Goal: Task Accomplishment & Management: Complete application form

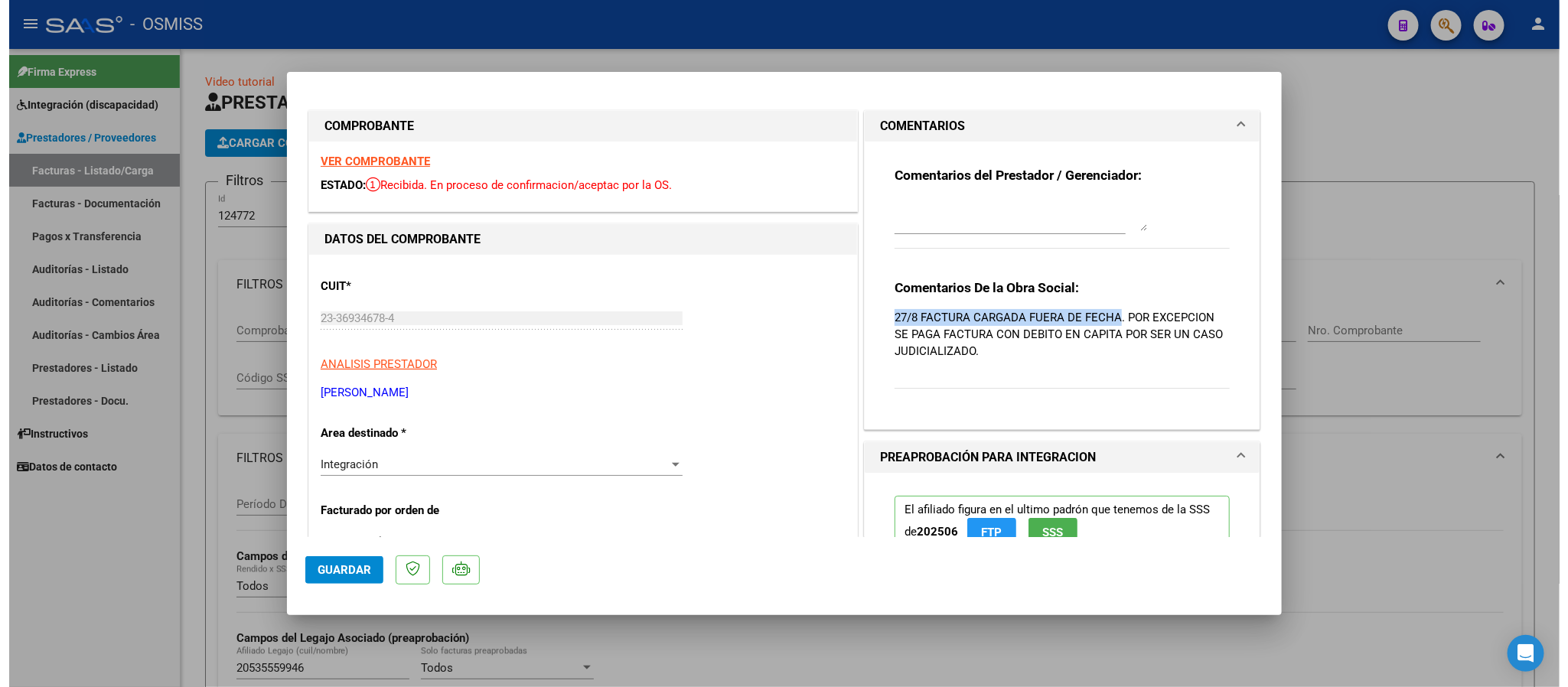
scroll to position [474, 0]
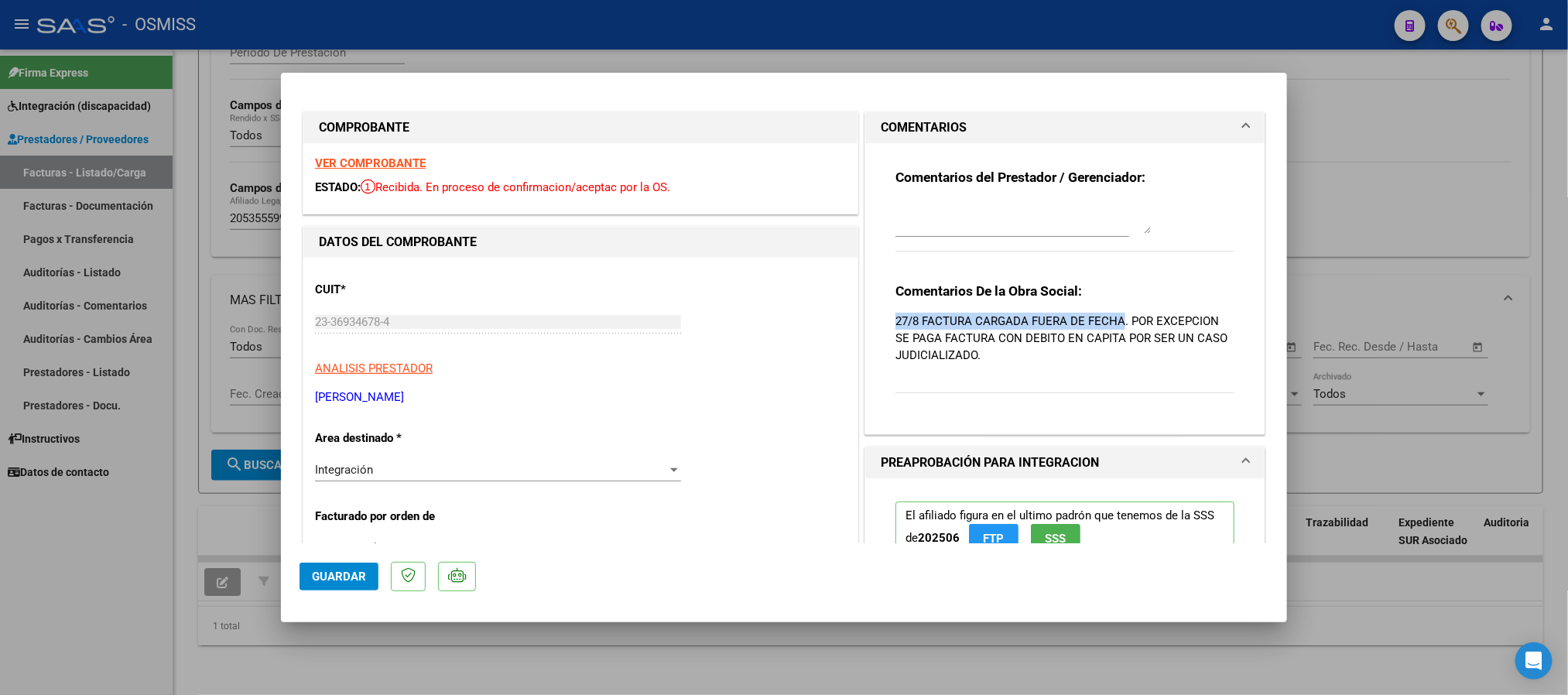
type input "$ 0,00"
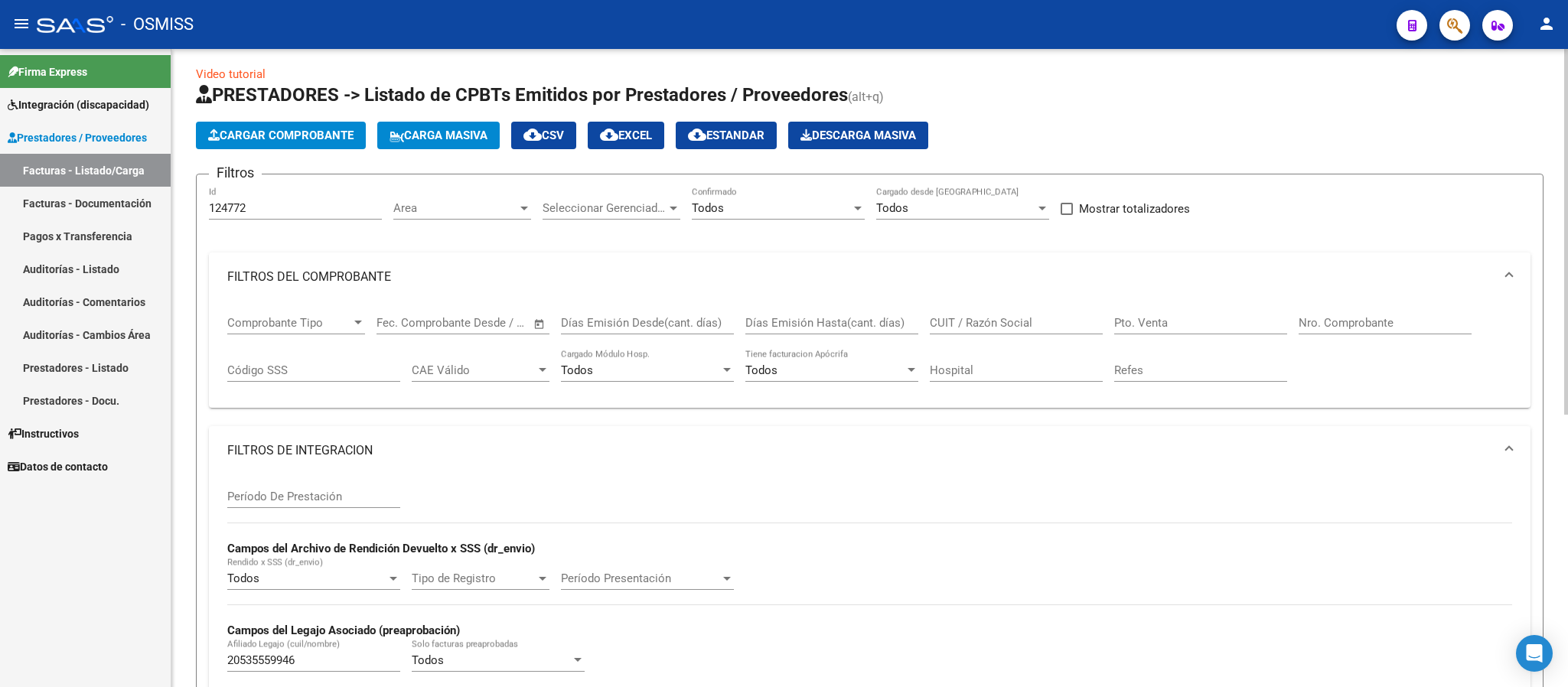
scroll to position [0, 0]
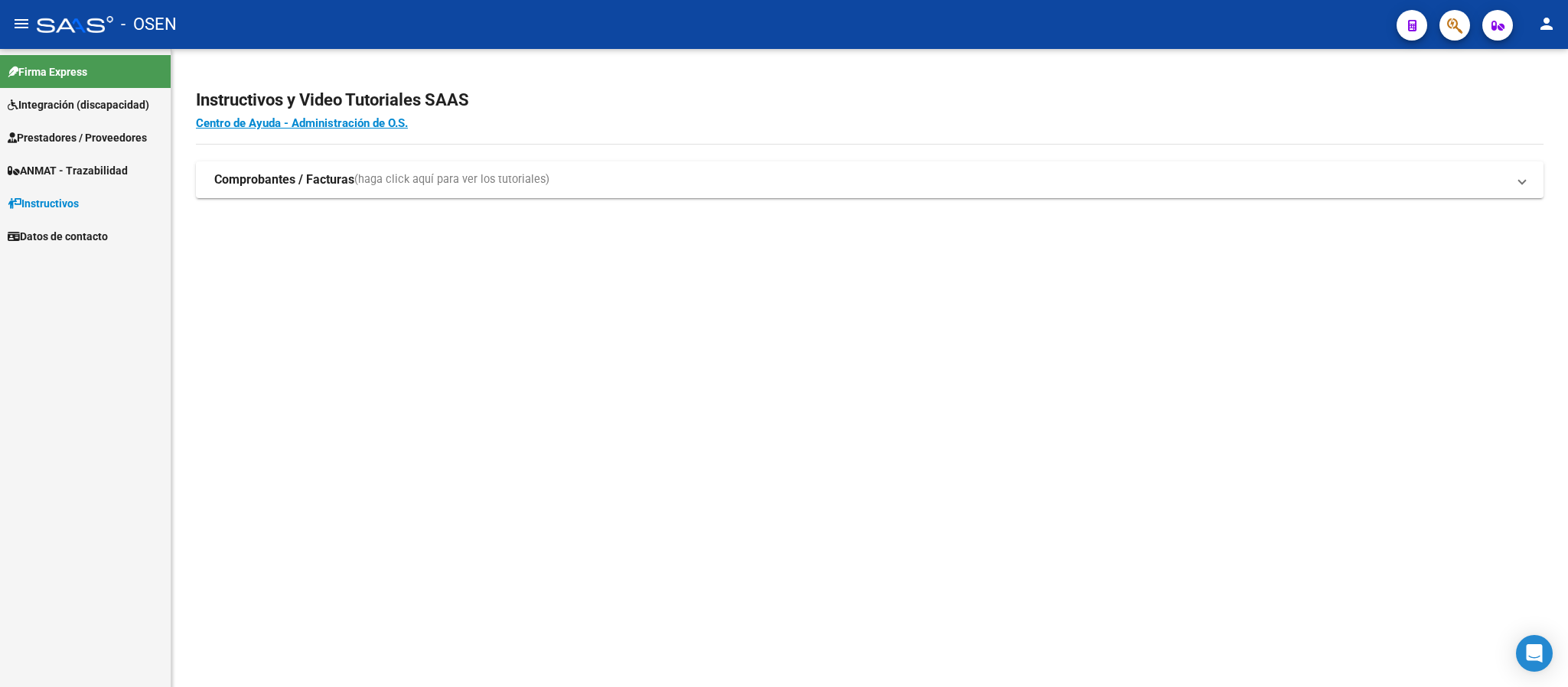
click at [140, 138] on span "Prestadores / Proveedores" at bounding box center [77, 138] width 139 height 17
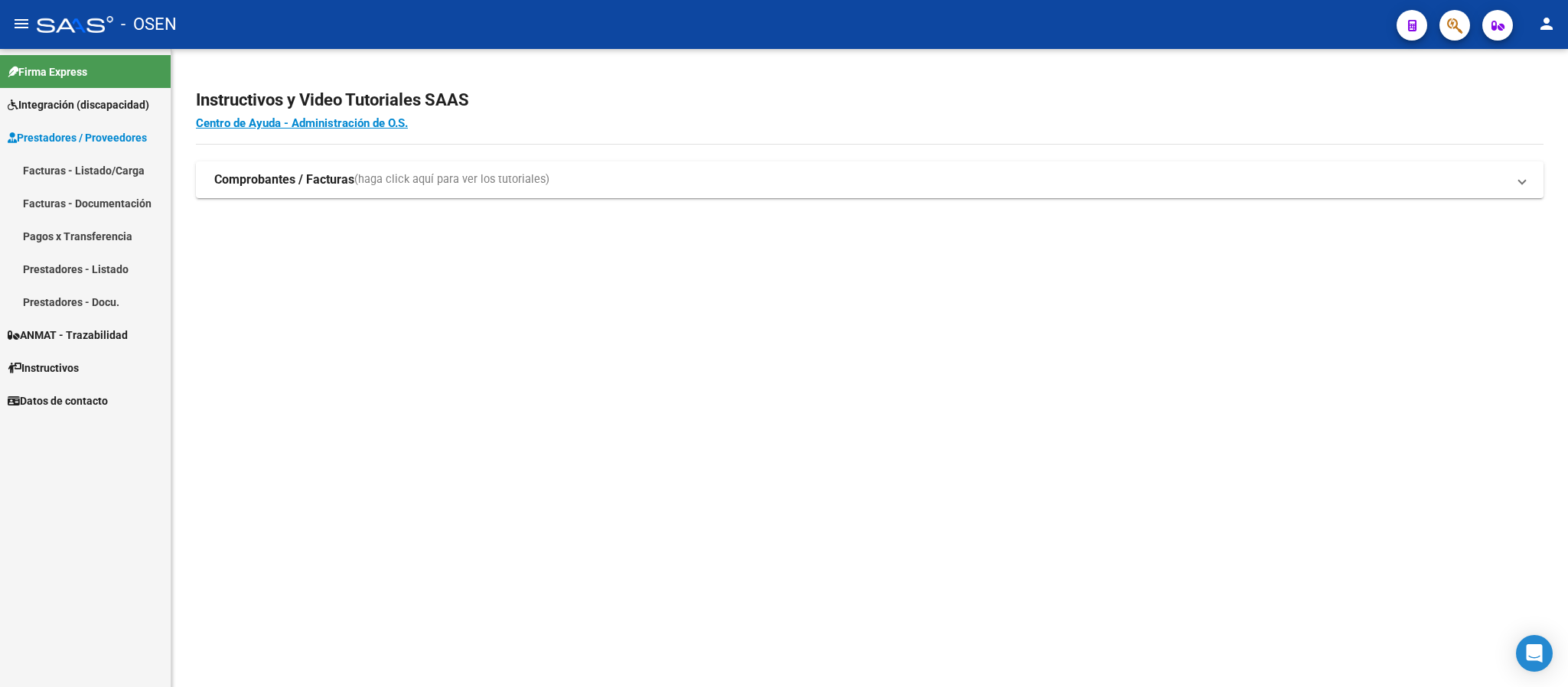
click at [78, 163] on link "Facturas - Listado/Carga" at bounding box center [86, 170] width 171 height 33
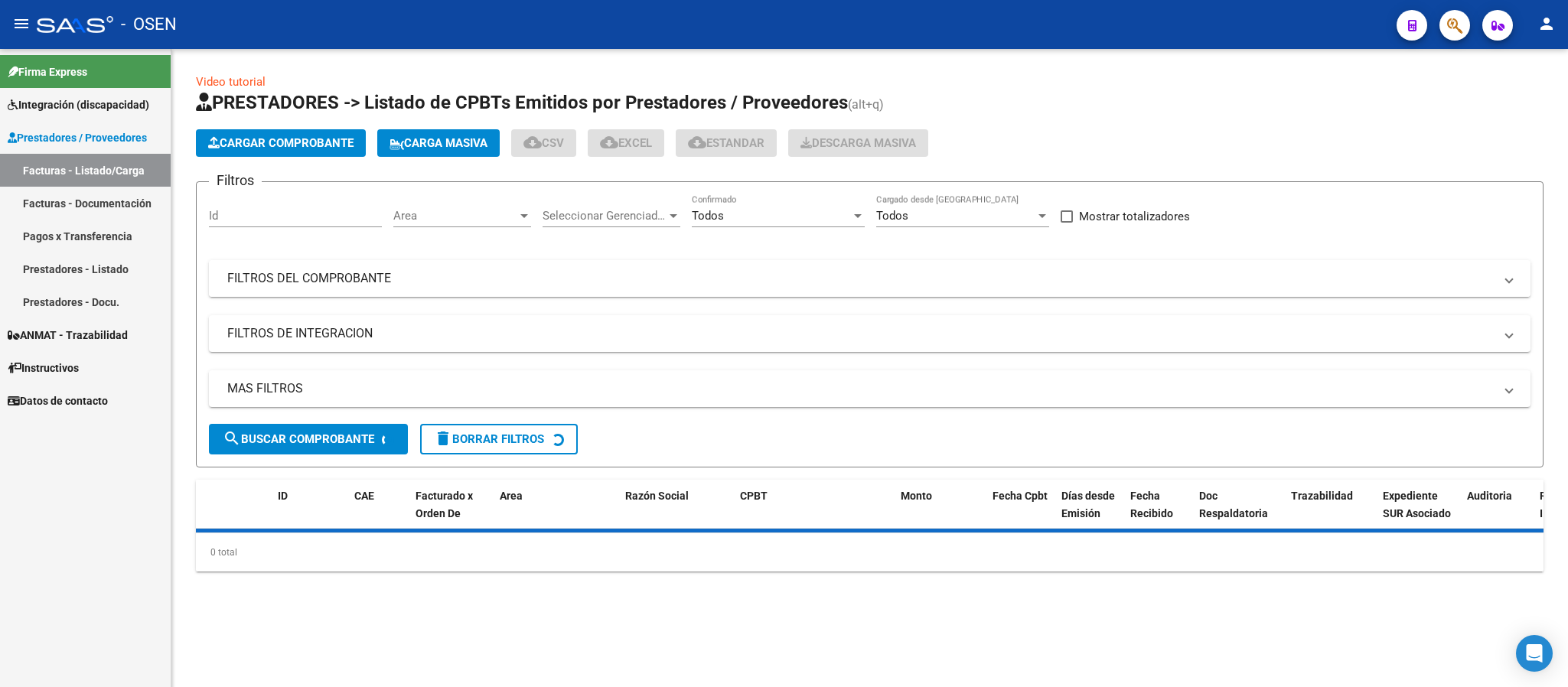
click at [679, 276] on mat-panel-title "FILTROS DEL COMPROBANTE" at bounding box center [861, 279] width 1266 height 17
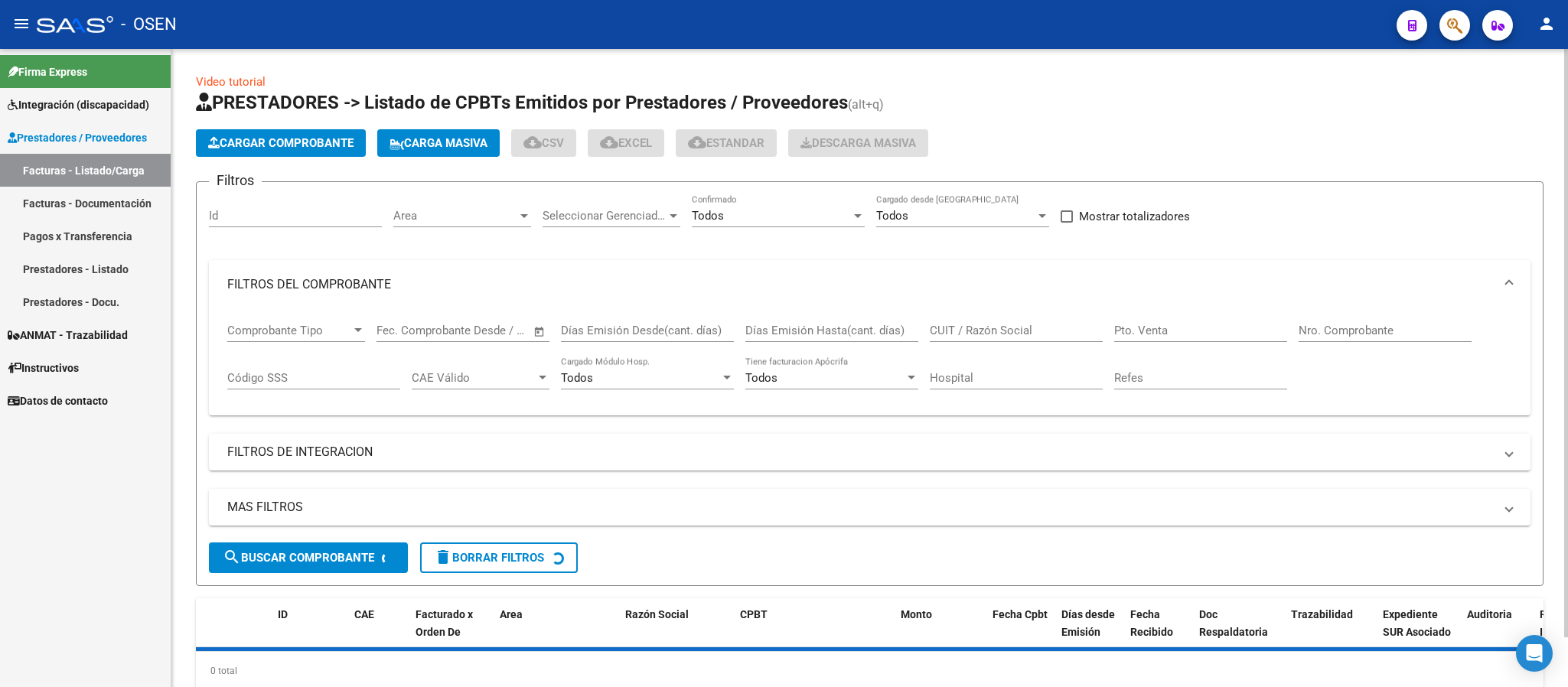
click at [990, 325] on input "CUIT / Razón Social" at bounding box center [1017, 331] width 173 height 13
paste input "27400688066"
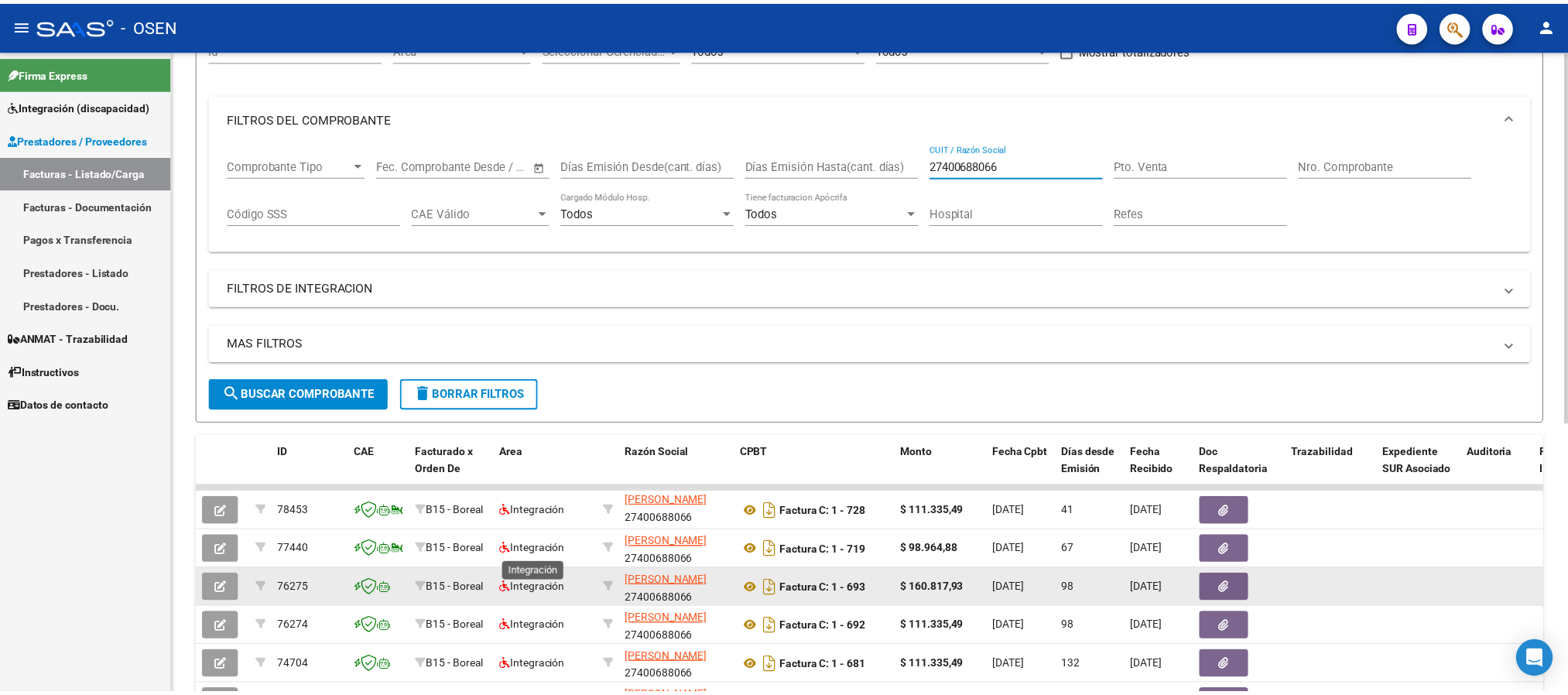
scroll to position [286, 0]
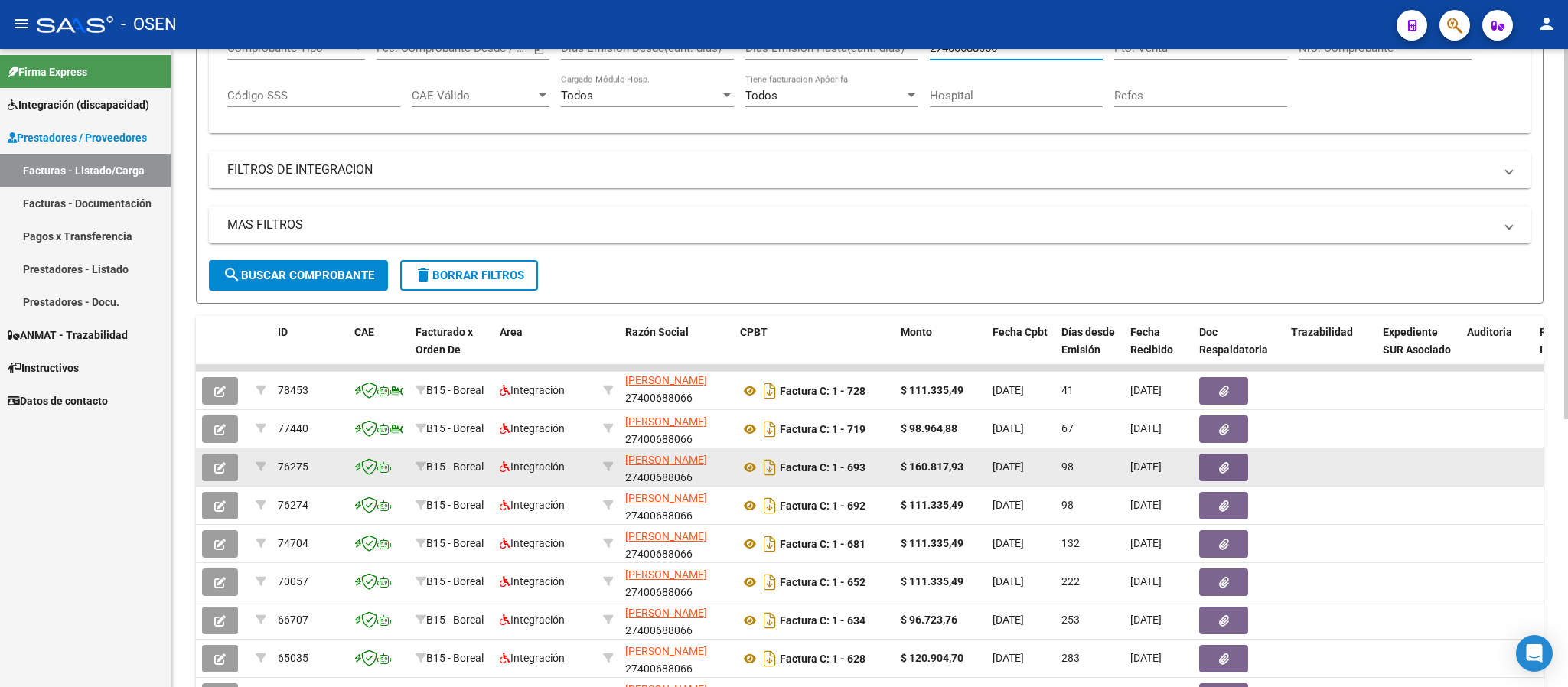
type input "27400688066"
click at [218, 461] on span "button" at bounding box center [220, 467] width 12 height 13
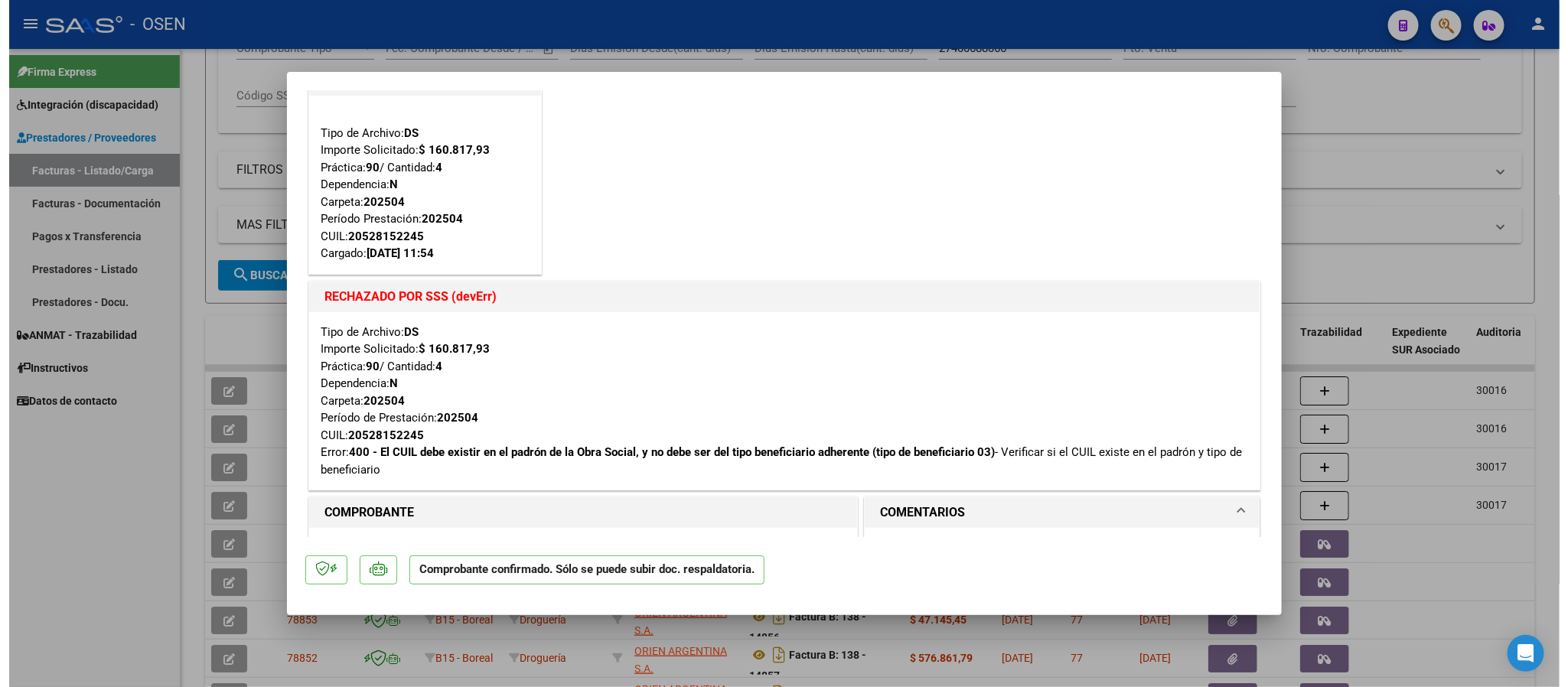
scroll to position [0, 0]
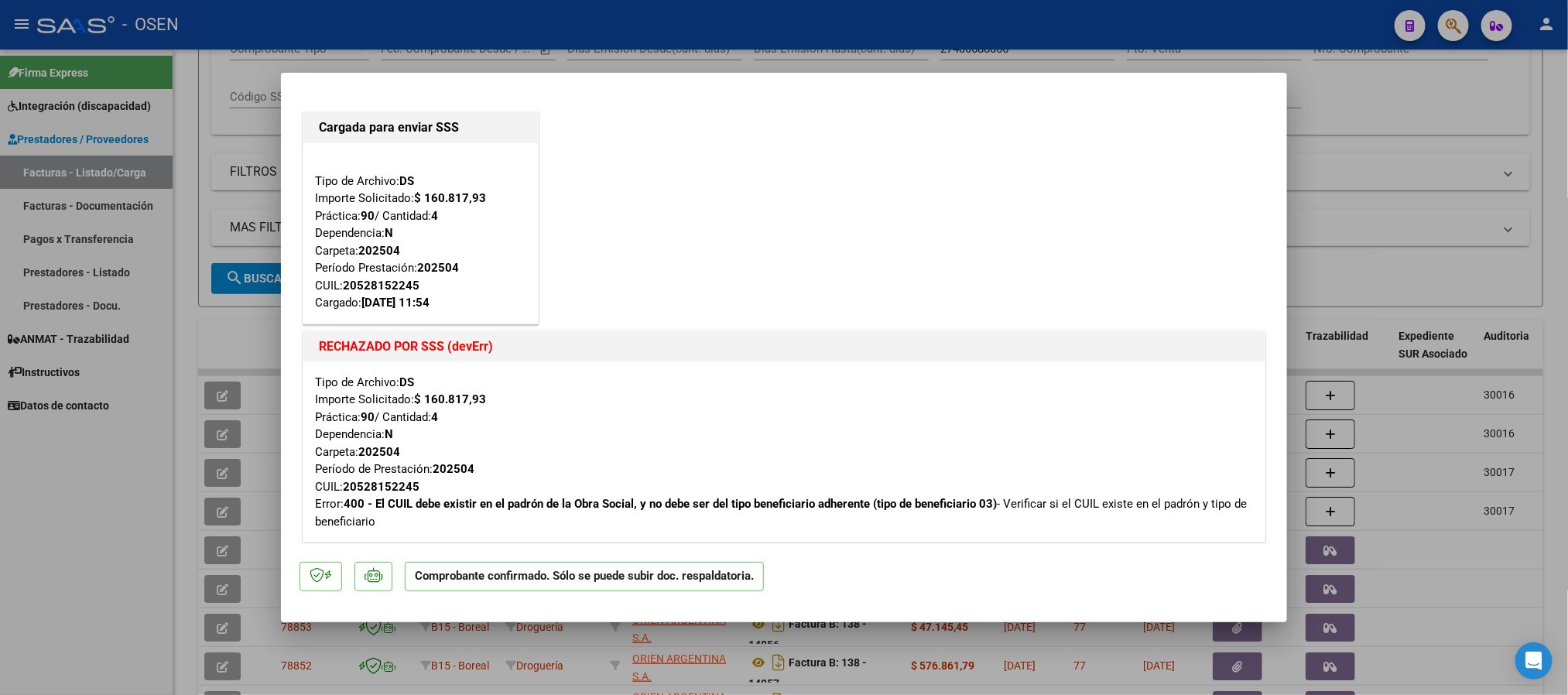
type input "$ 0,00"
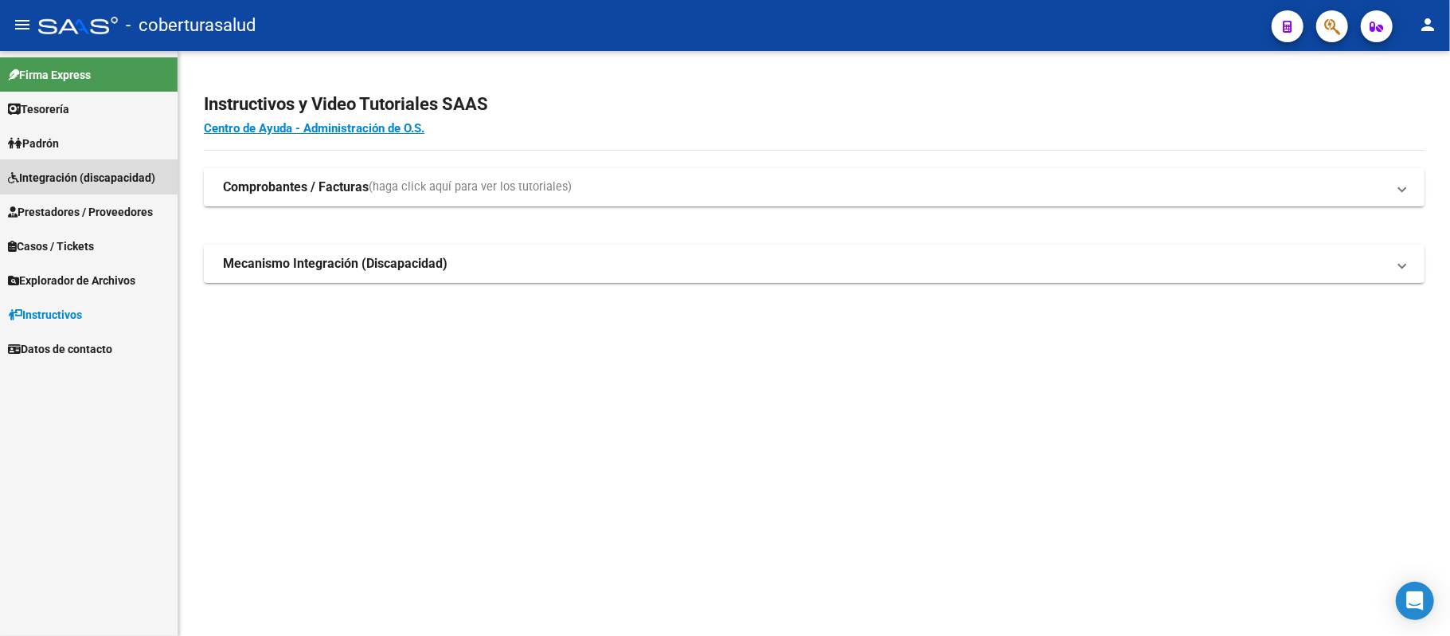
click at [68, 170] on span "Integración (discapacidad)" at bounding box center [81, 178] width 147 height 18
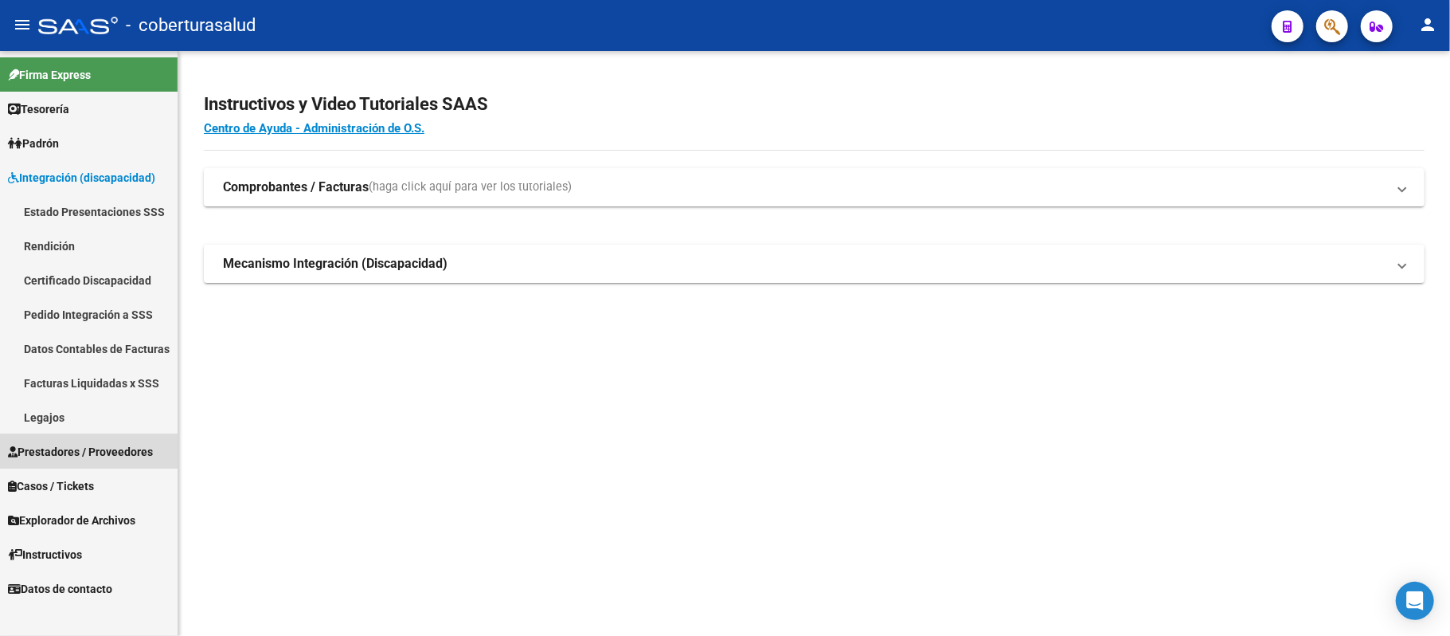
click at [46, 454] on span "Prestadores / Proveedores" at bounding box center [80, 452] width 145 height 18
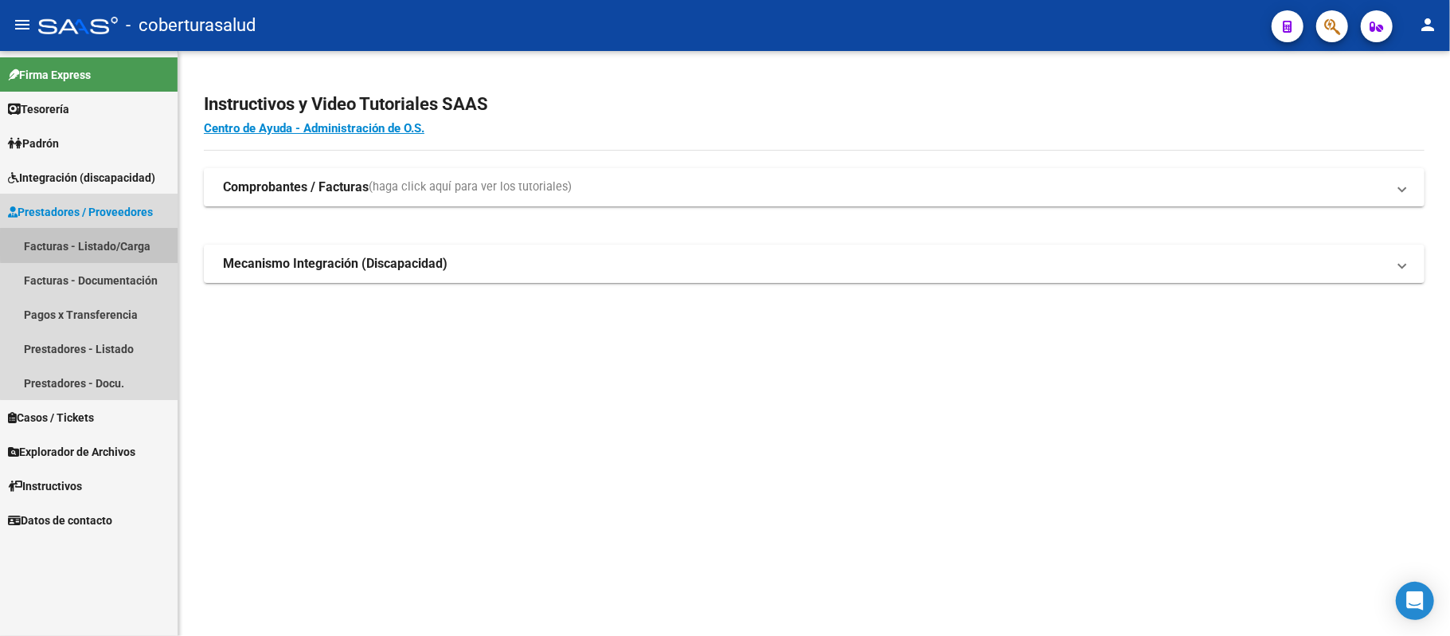
click at [105, 244] on link "Facturas - Listado/Carga" at bounding box center [89, 246] width 178 height 34
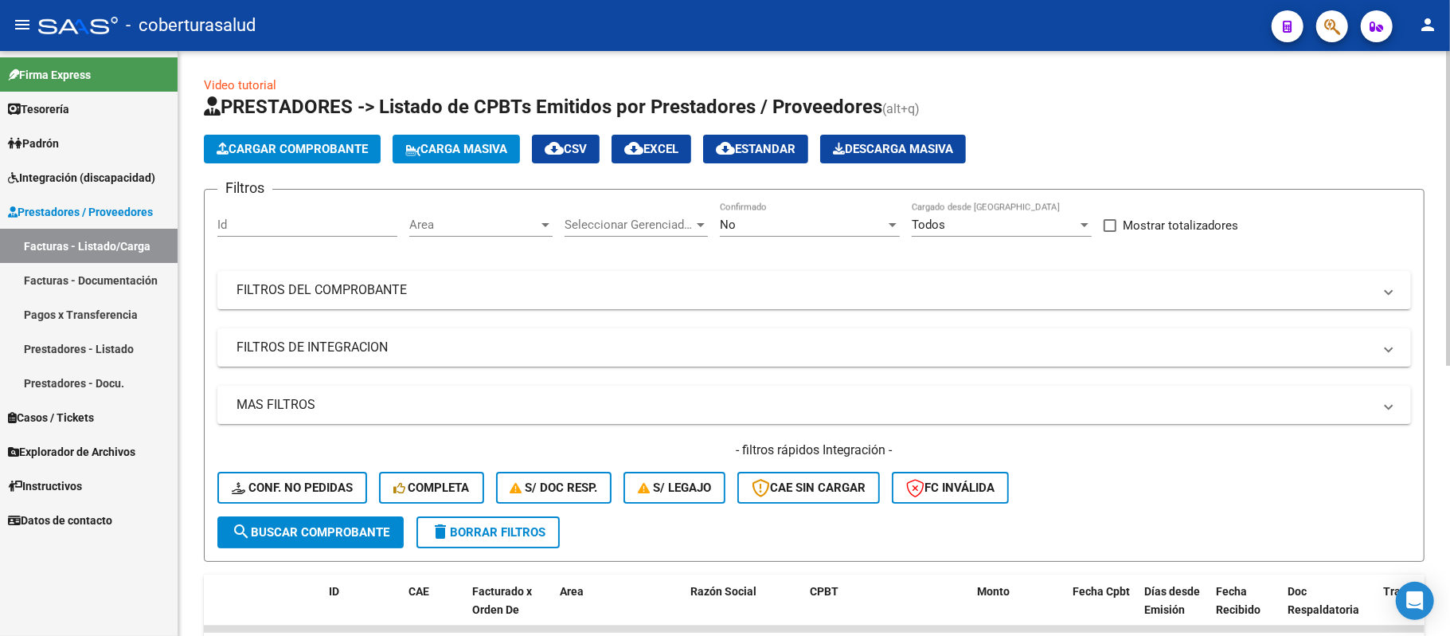
click at [749, 227] on div "No" at bounding box center [803, 224] width 166 height 14
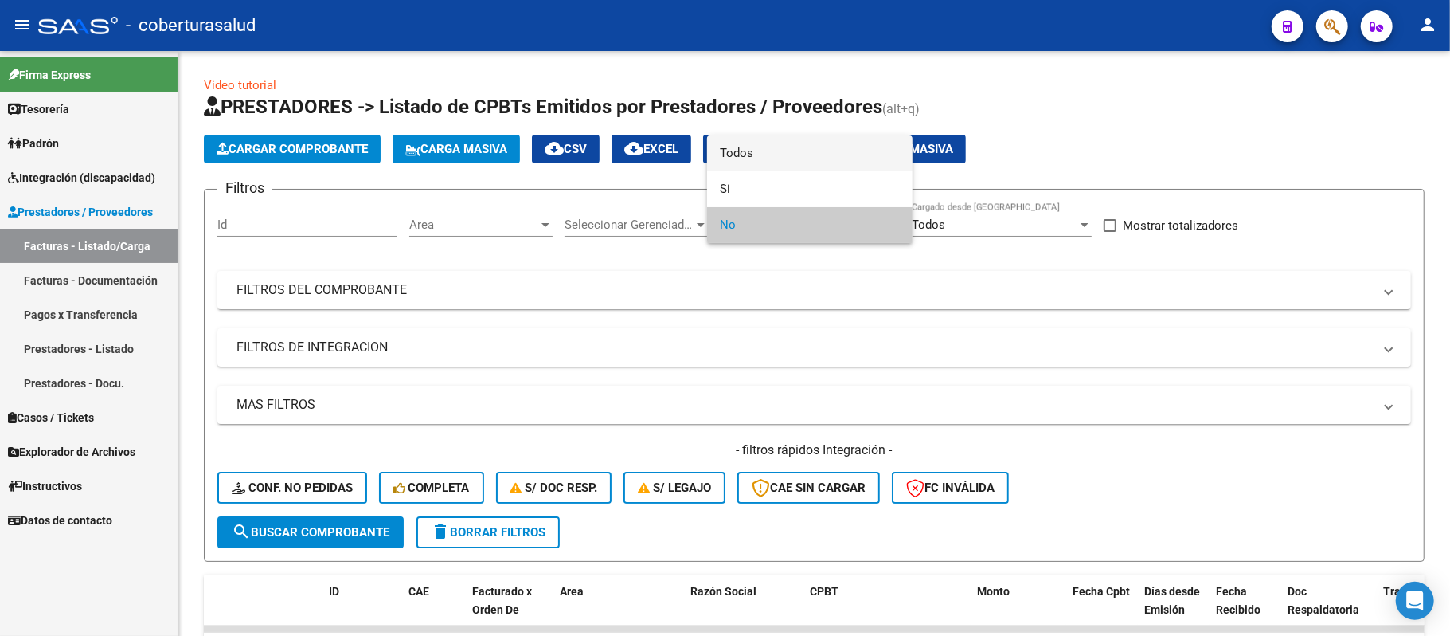
click at [766, 157] on span "Todos" at bounding box center [810, 153] width 180 height 36
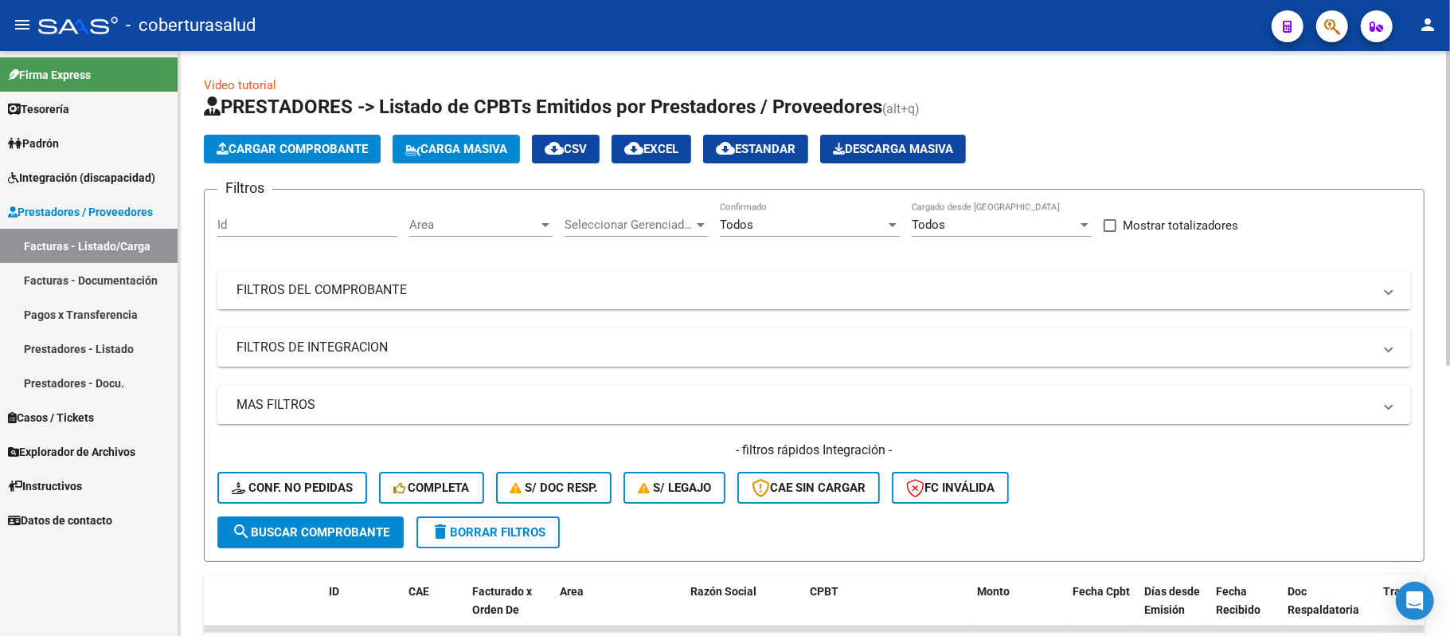
click at [865, 278] on mat-expansion-panel-header "FILTROS DEL COMPROBANTE" at bounding box center [814, 290] width 1194 height 38
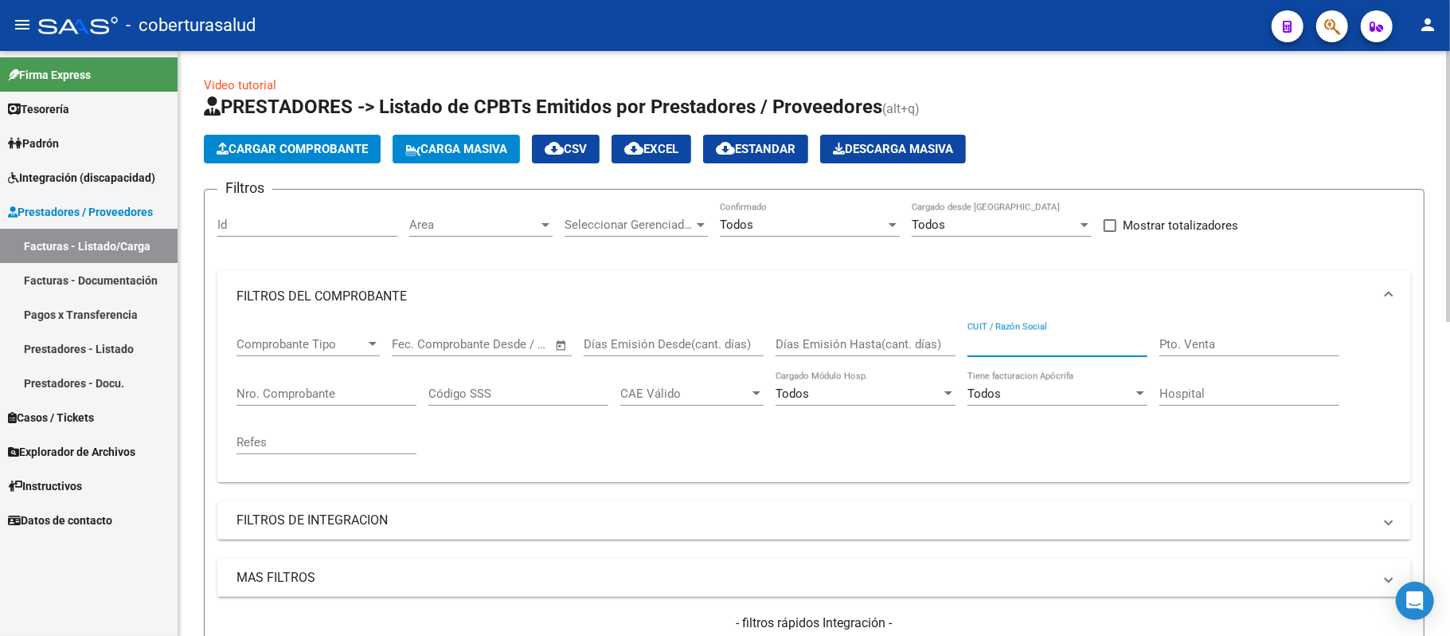
click at [1016, 348] on input "CUIT / Razón Social" at bounding box center [1058, 344] width 180 height 14
paste input "27400688066"
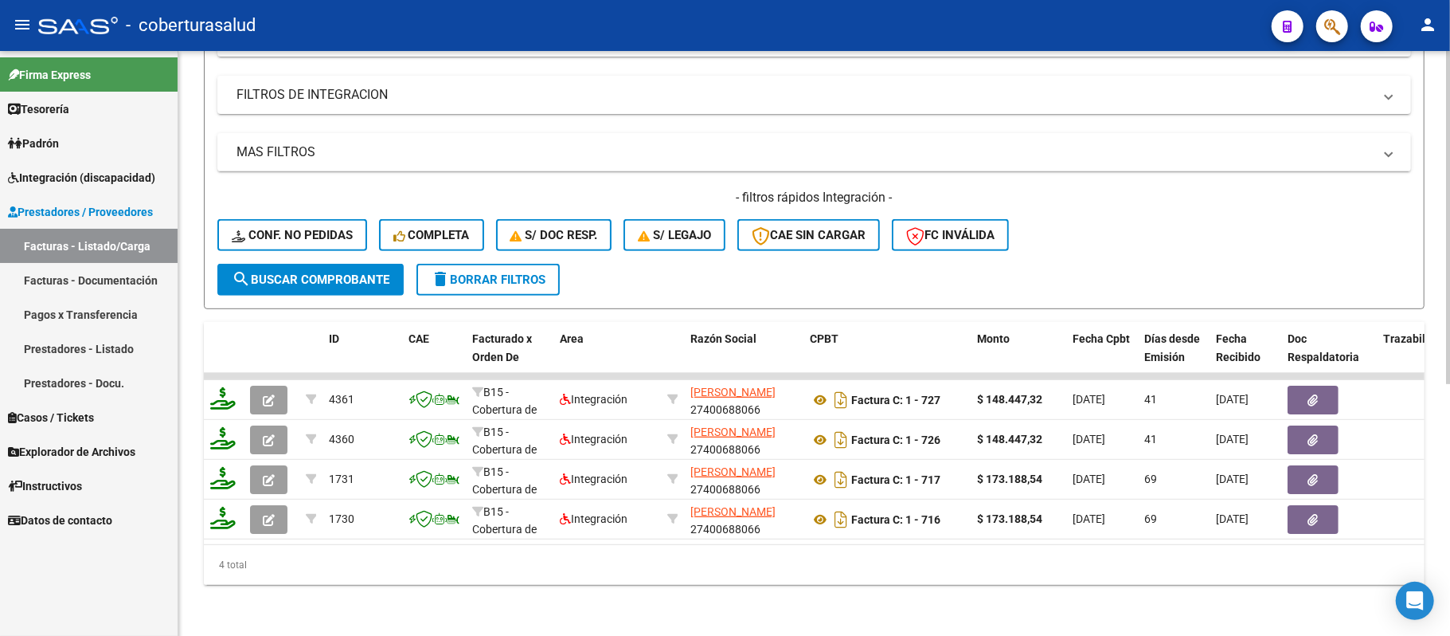
type input "27400688066"
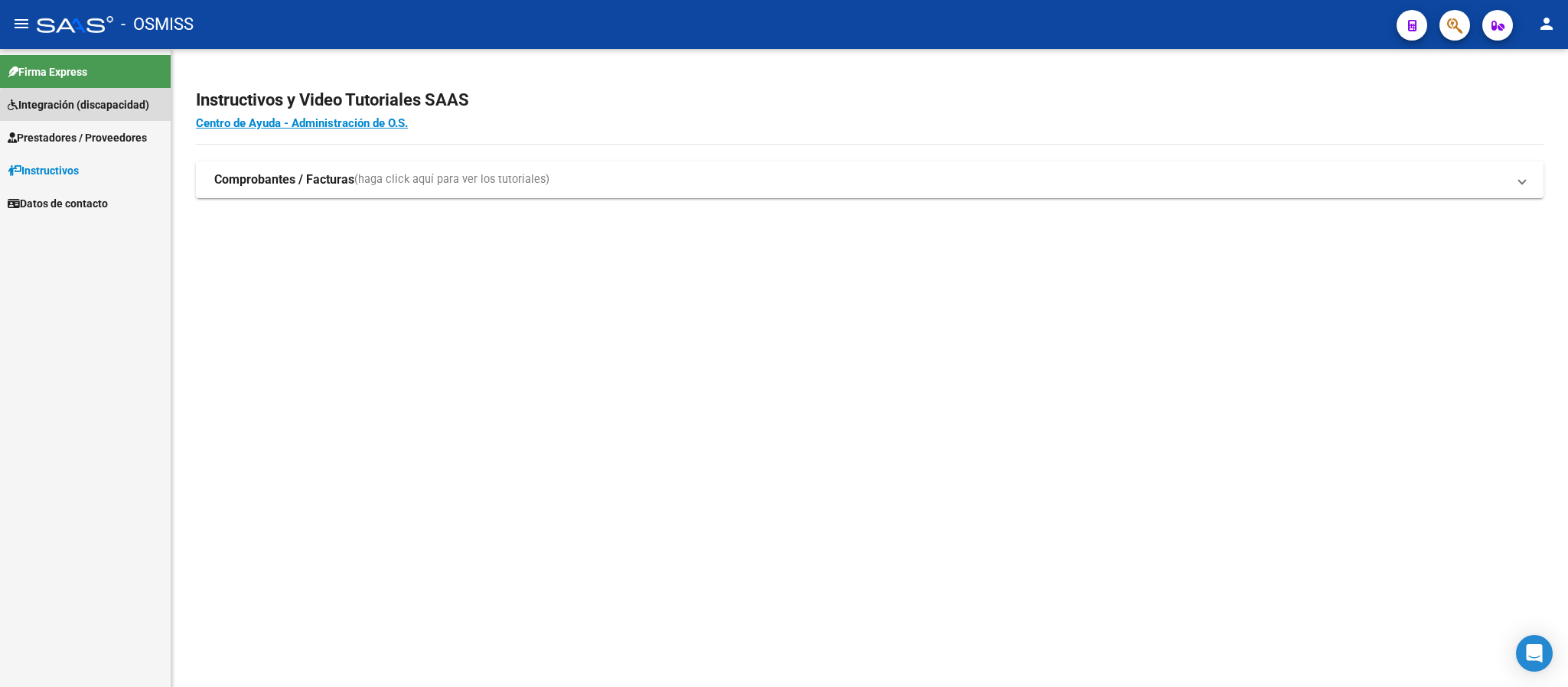
click at [97, 110] on span "Integración (discapacidad)" at bounding box center [78, 105] width 141 height 17
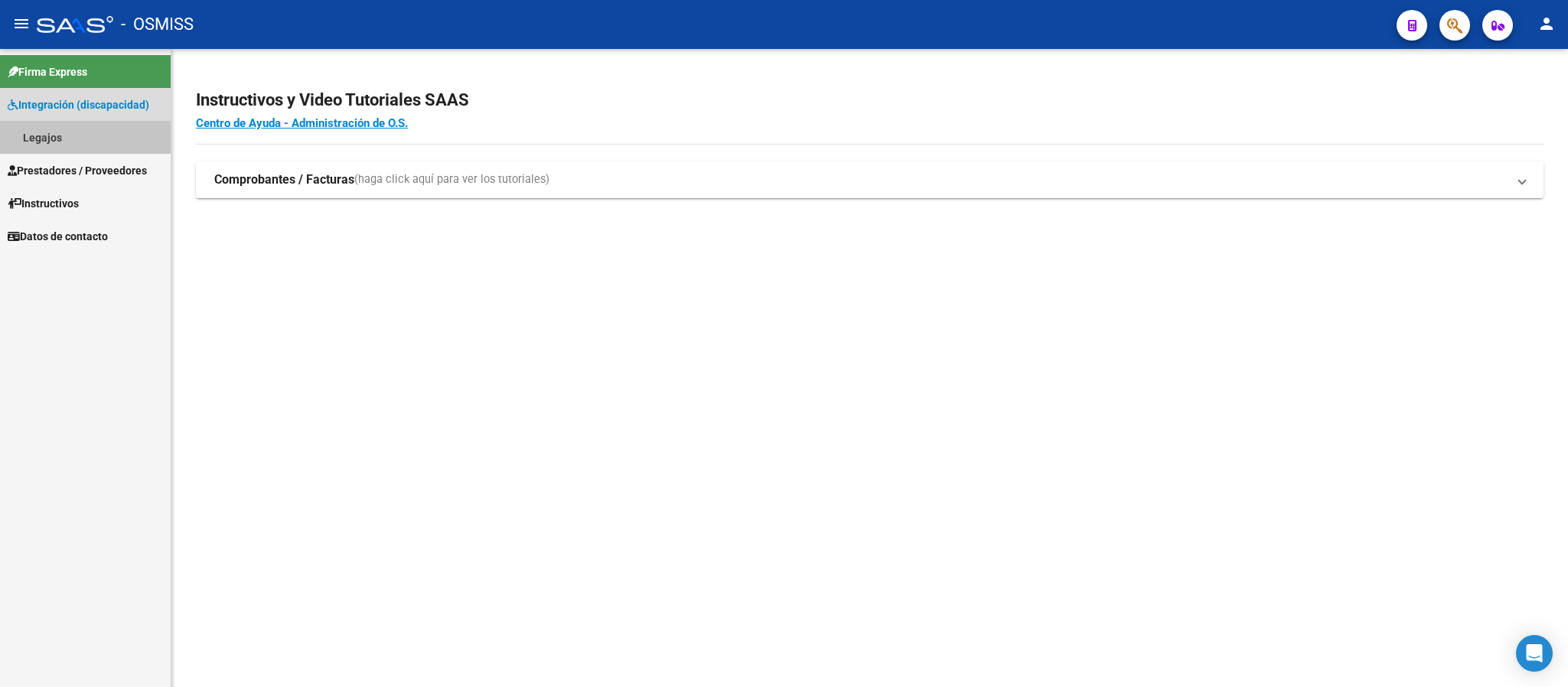
click at [85, 141] on link "Legajos" at bounding box center [86, 137] width 171 height 33
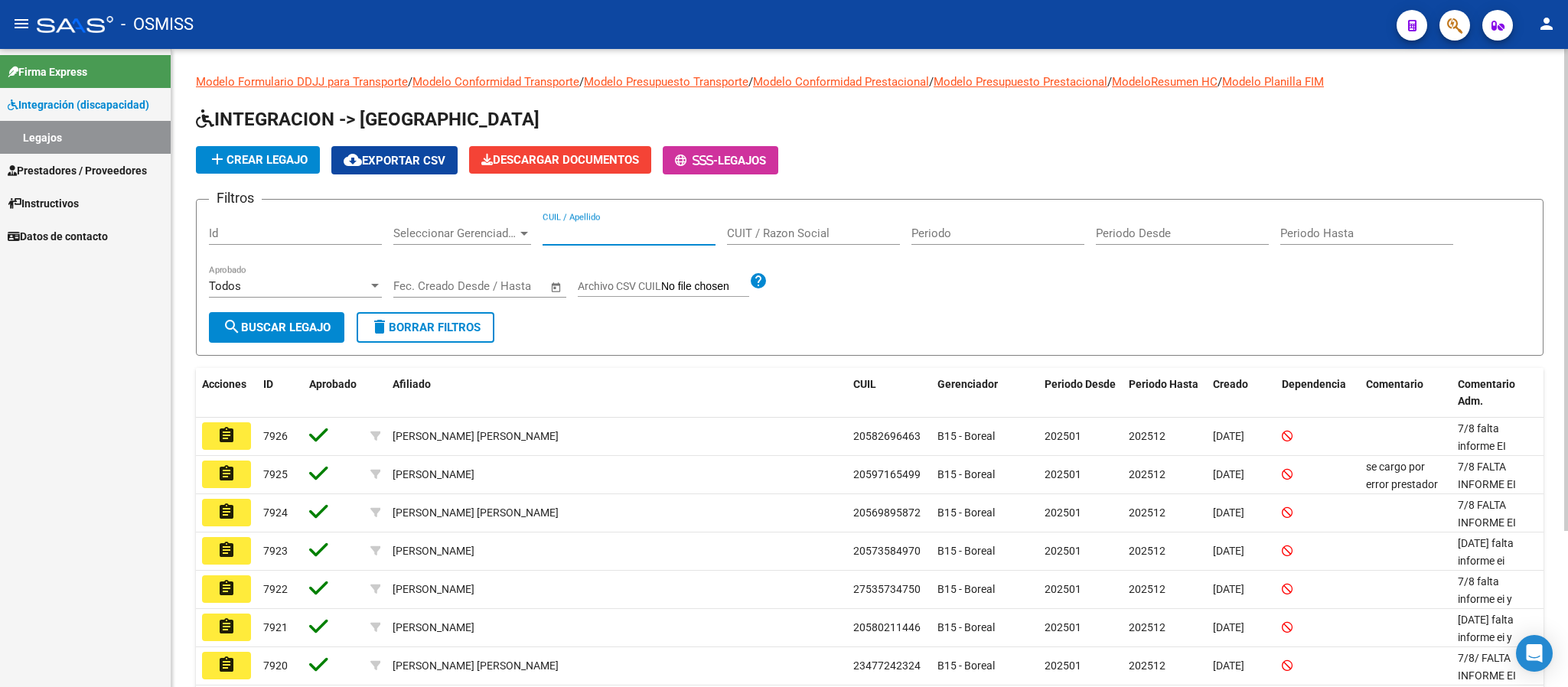
click at [649, 238] on input "CUIL / Apellido" at bounding box center [629, 233] width 173 height 13
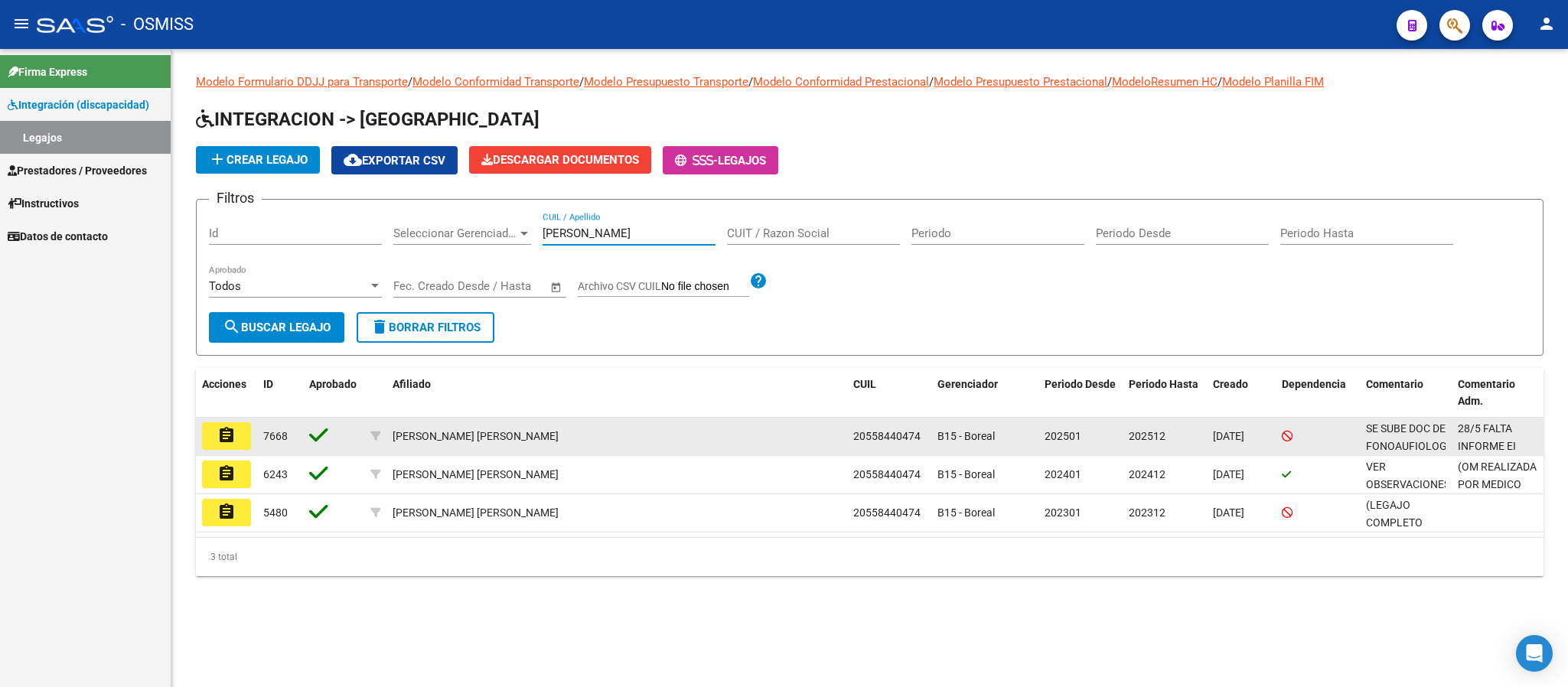
type input "lizarraga fe"
click at [239, 434] on button "assignment" at bounding box center [226, 436] width 49 height 28
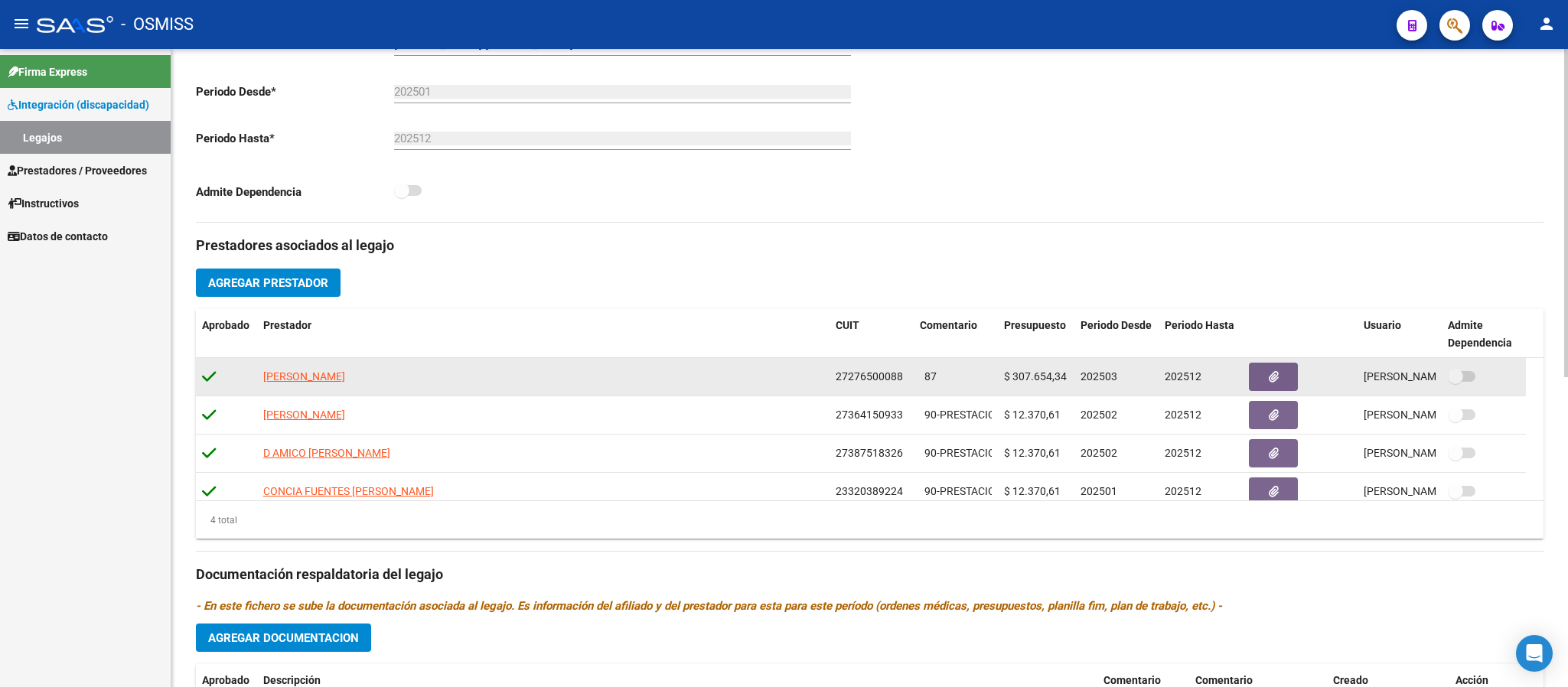
click at [896, 381] on span "27276500088" at bounding box center [870, 376] width 67 height 12
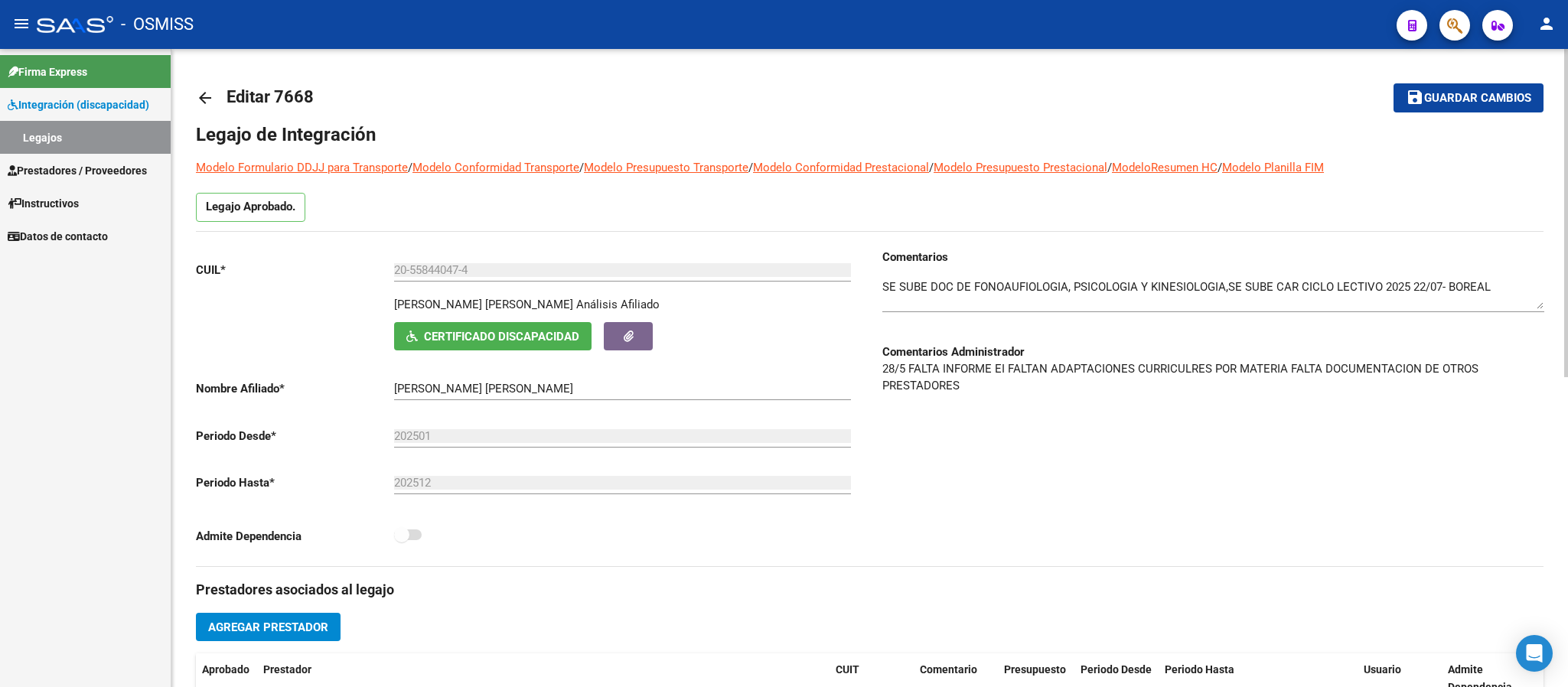
click at [205, 96] on mat-icon "arrow_back" at bounding box center [205, 97] width 18 height 18
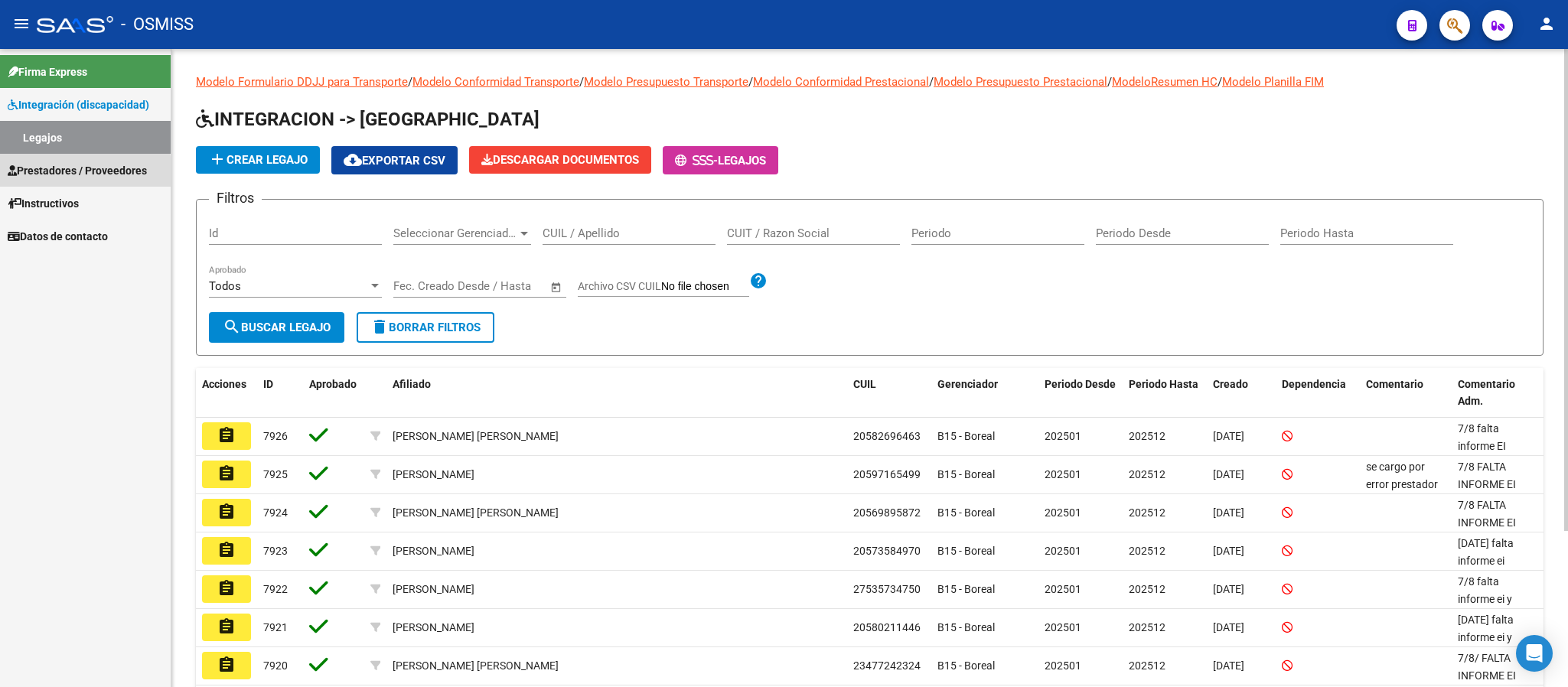
click at [48, 175] on span "Prestadores / Proveedores" at bounding box center [77, 171] width 139 height 17
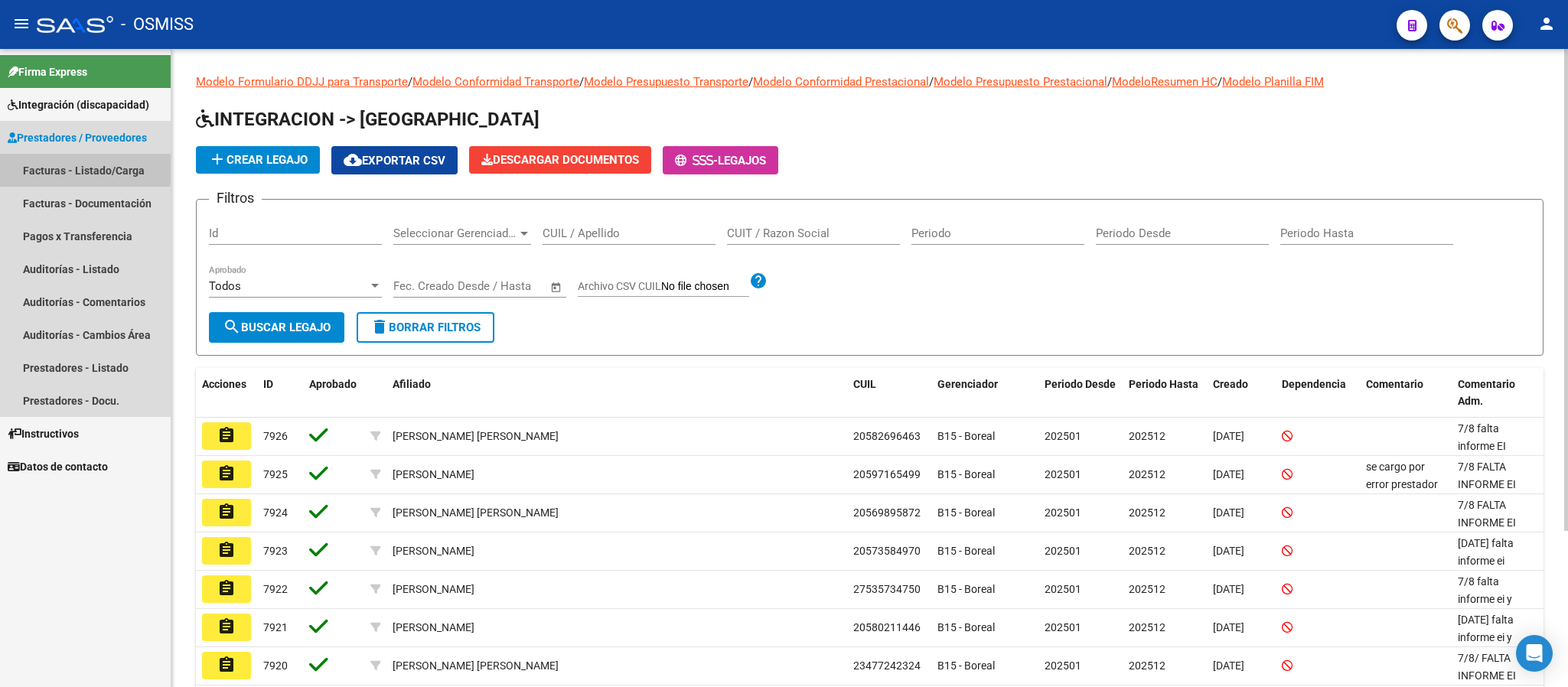
click at [51, 170] on link "Facturas - Listado/Carga" at bounding box center [86, 170] width 171 height 33
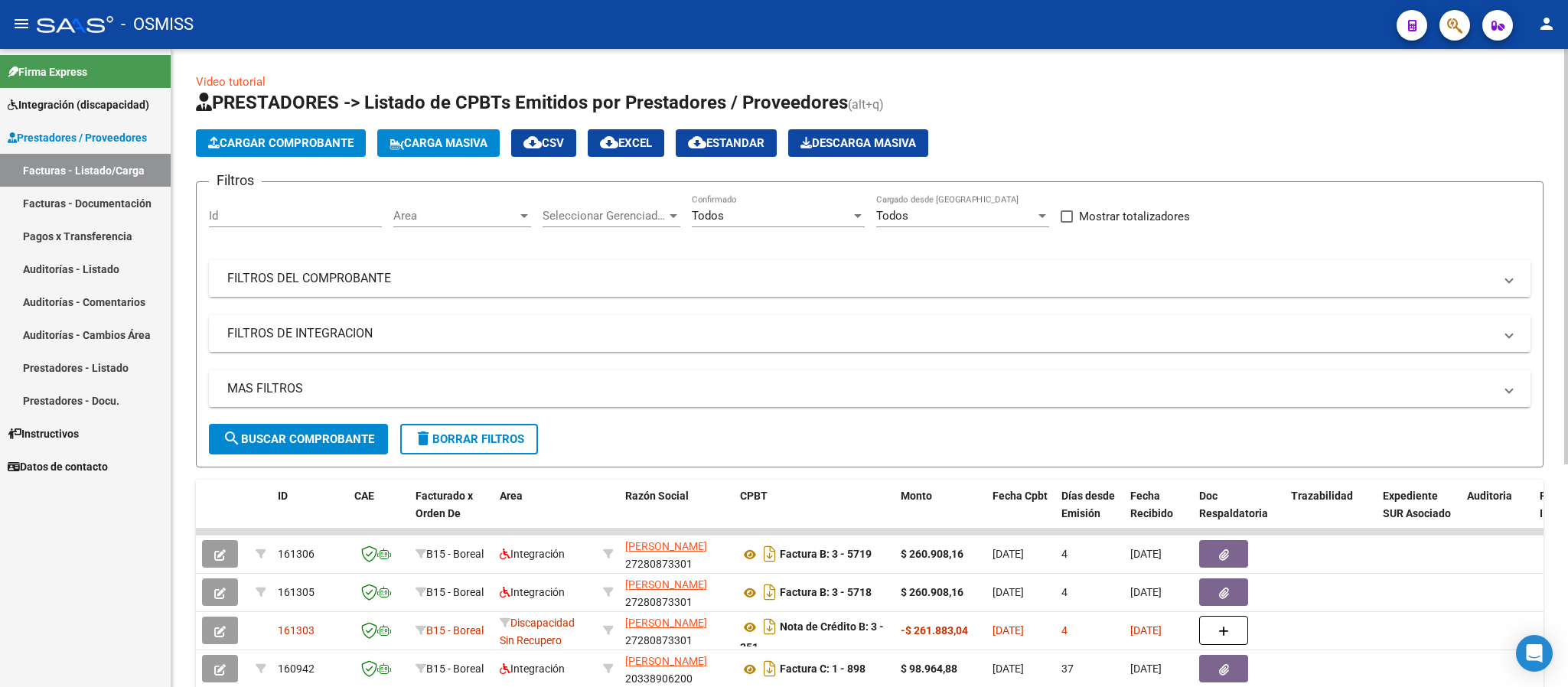
click at [271, 269] on mat-expansion-panel-header "FILTROS DEL COMPROBANTE" at bounding box center [869, 279] width 1321 height 37
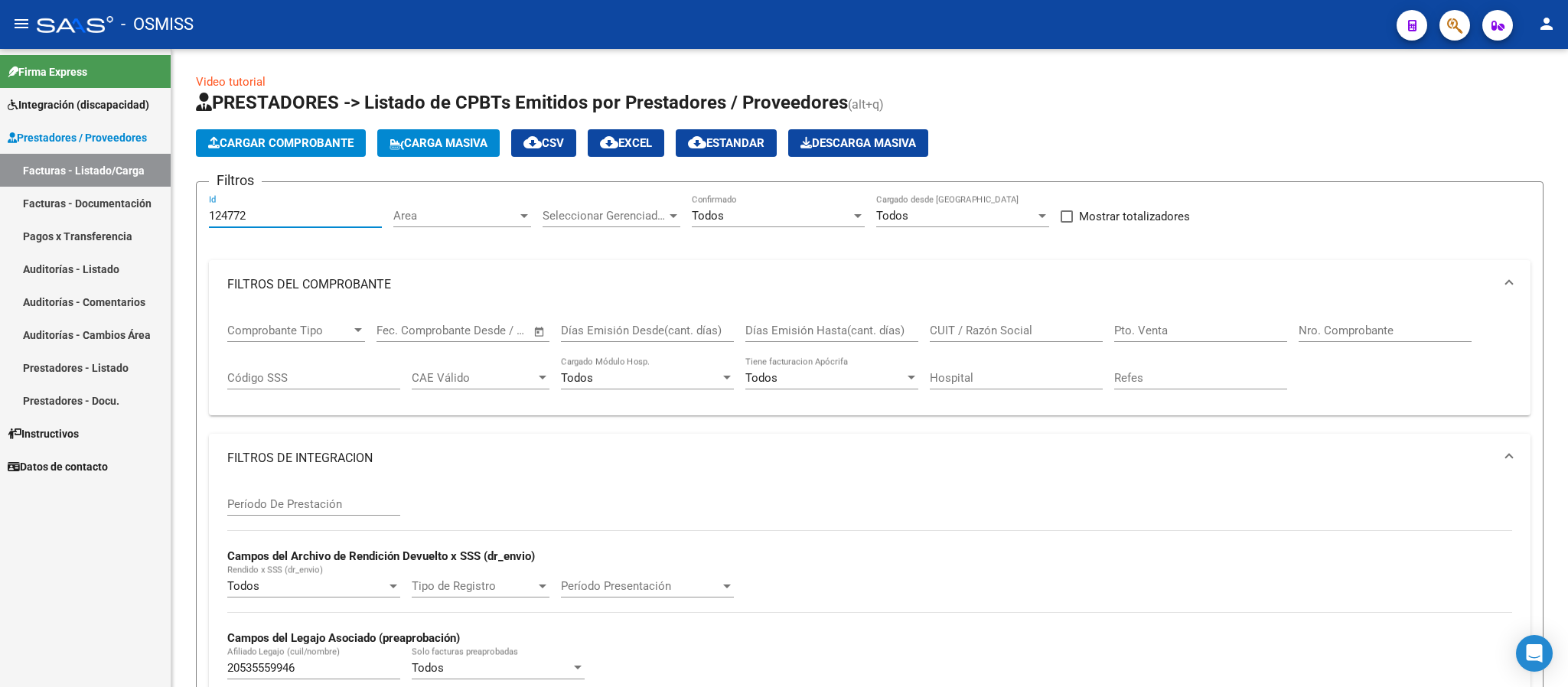
drag, startPoint x: 284, startPoint y: 218, endPoint x: 88, endPoint y: 214, distance: 196.0
click at [88, 214] on mat-sidenav-container "Firma Express Integración (discapacidad) Legajos Prestadores / Proveedores Fact…" at bounding box center [784, 368] width 1568 height 638
